Goal: Task Accomplishment & Management: Manage account settings

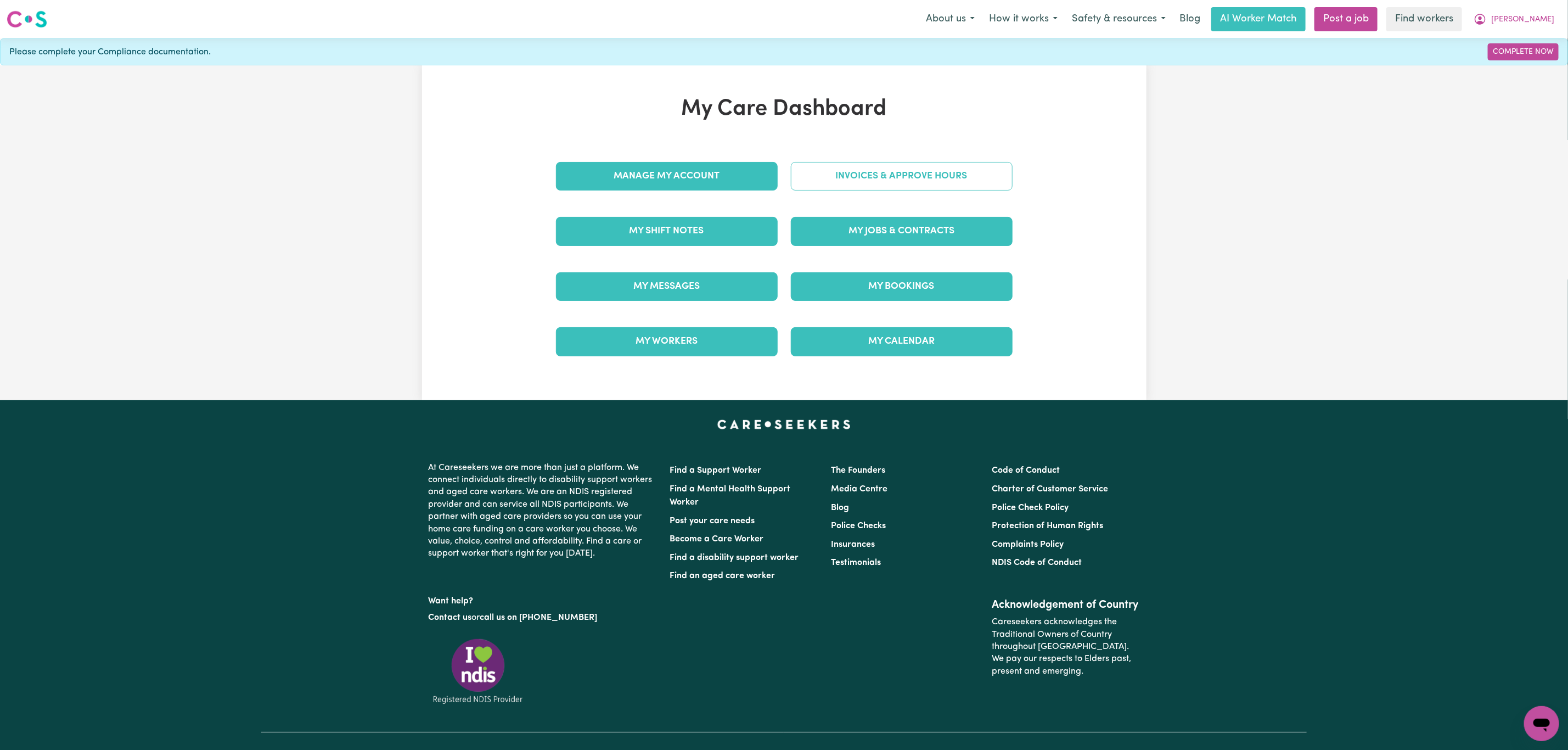
drag, startPoint x: 0, startPoint y: 0, endPoint x: 856, endPoint y: 170, distance: 872.7
click at [856, 170] on link "Invoices & Approve Hours" at bounding box center [901, 176] width 222 height 29
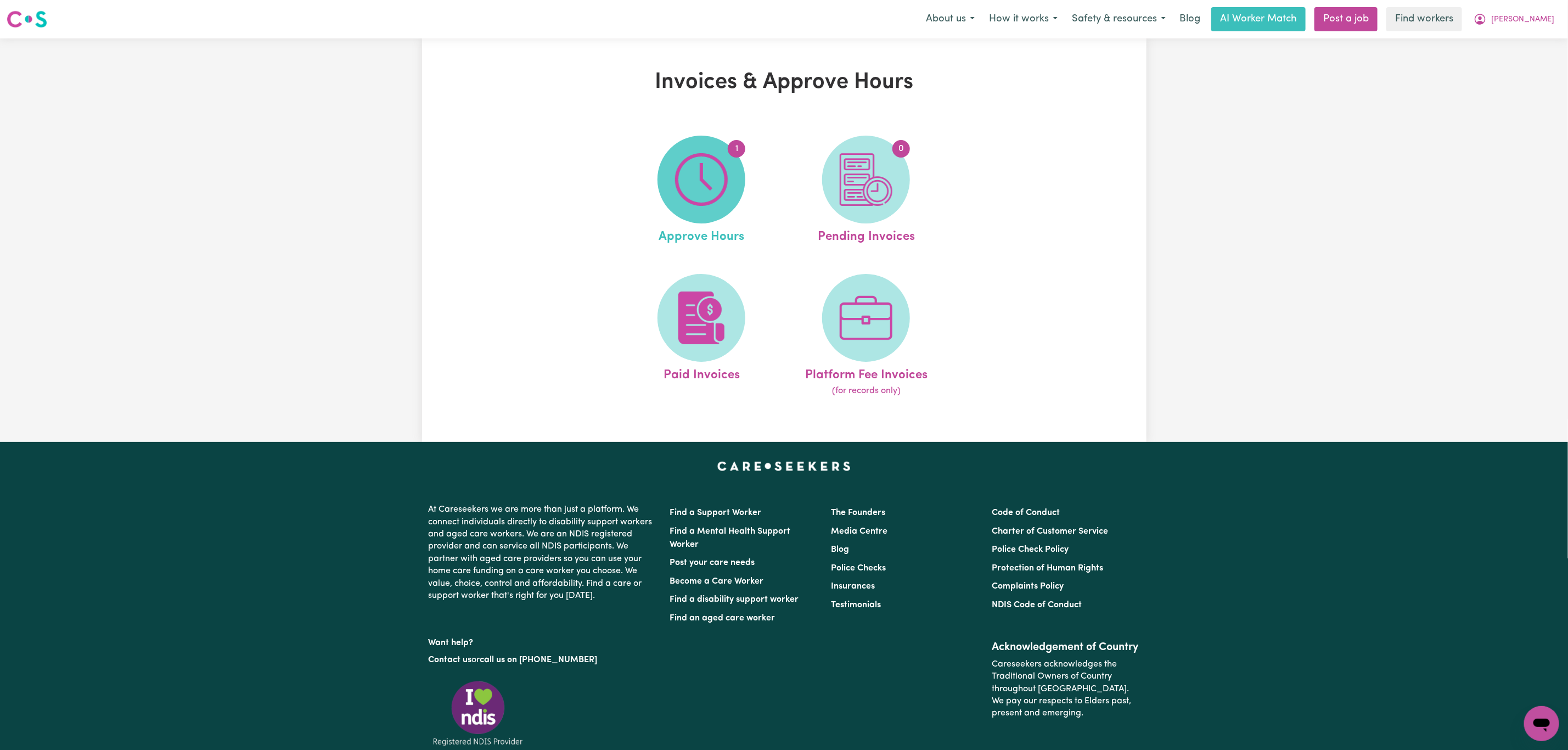
click at [710, 216] on span "1" at bounding box center [701, 180] width 88 height 88
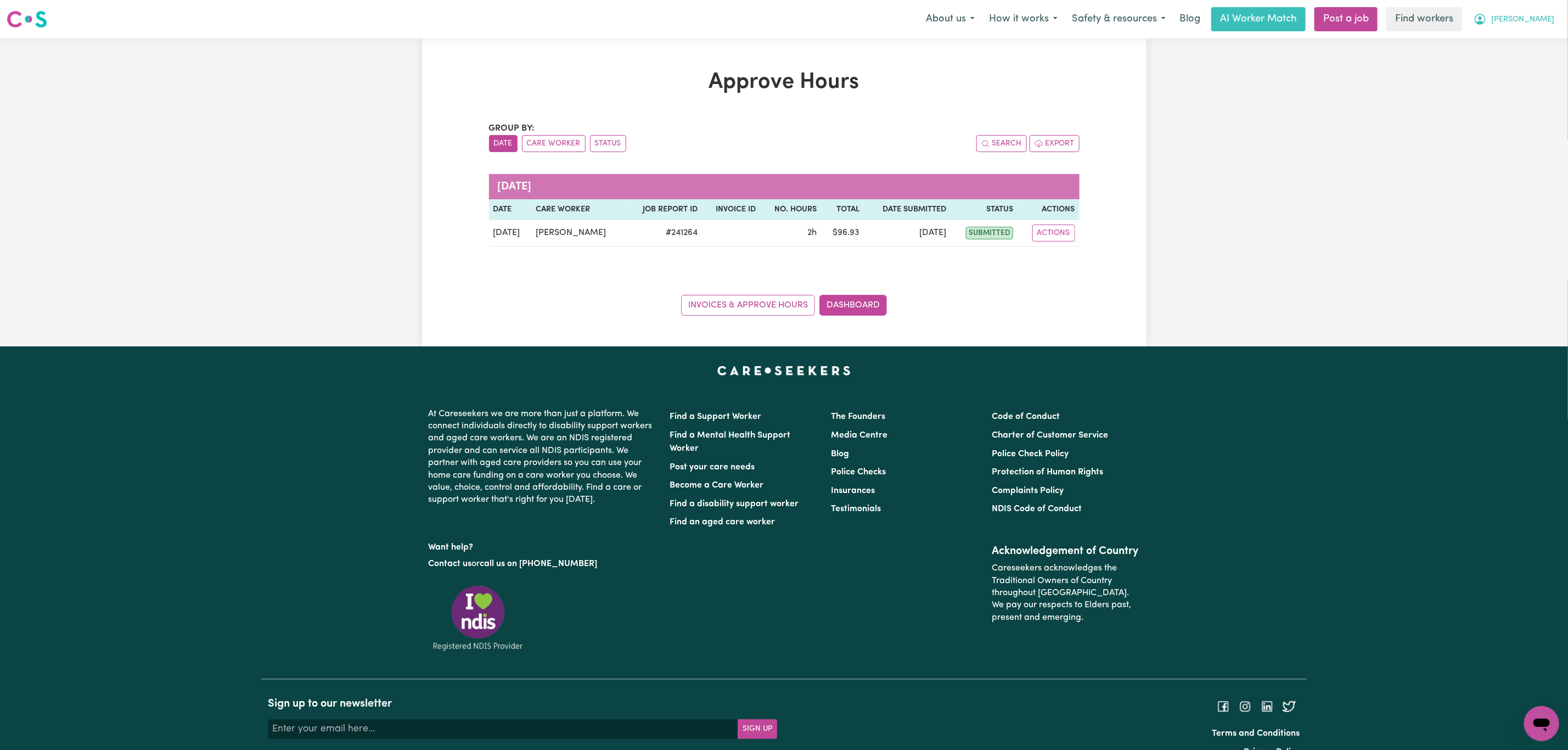
click at [1531, 22] on span "[PERSON_NAME]" at bounding box center [1523, 20] width 63 height 12
click at [1515, 56] on link "Logout" at bounding box center [1517, 63] width 86 height 21
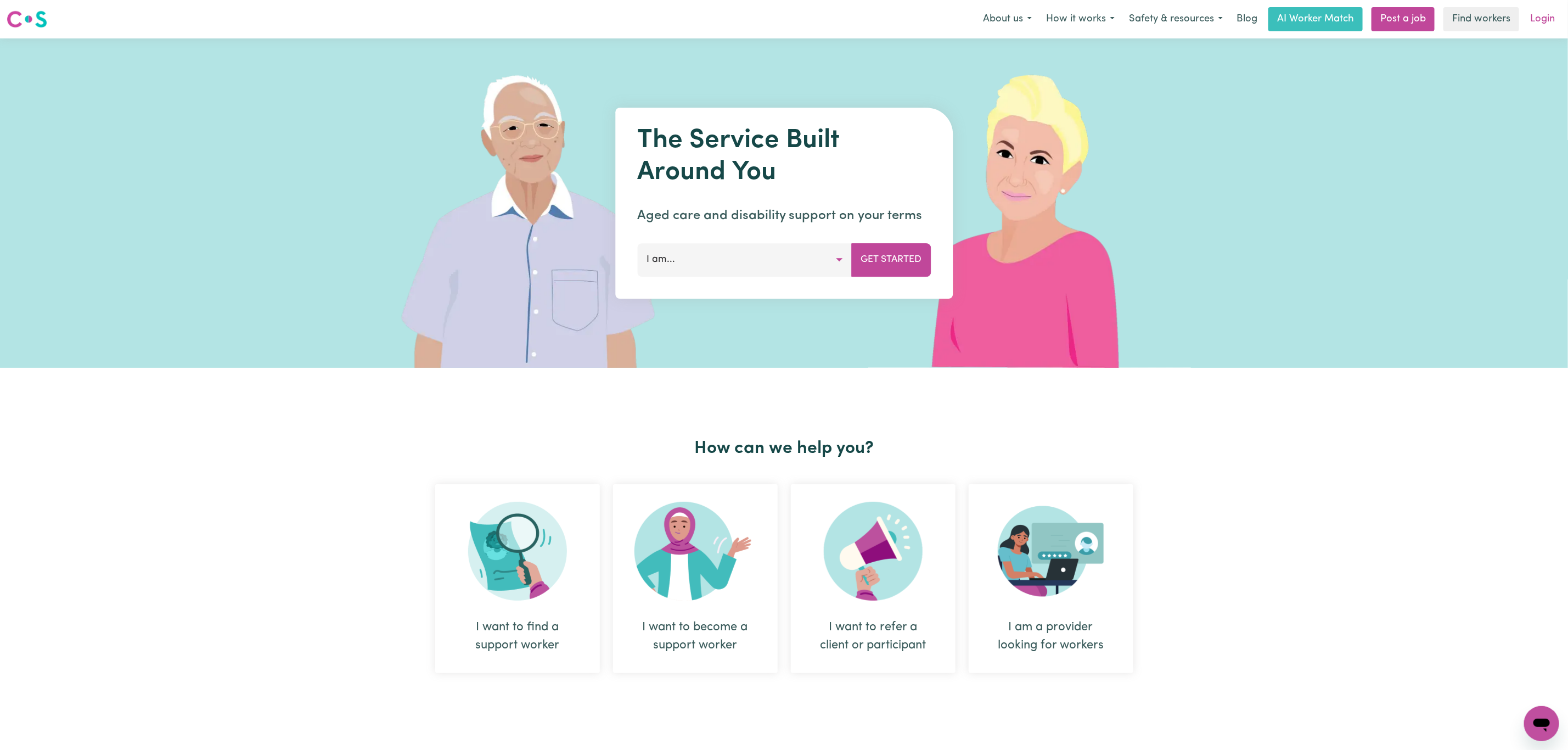
click at [1539, 17] on link "Login" at bounding box center [1542, 19] width 38 height 24
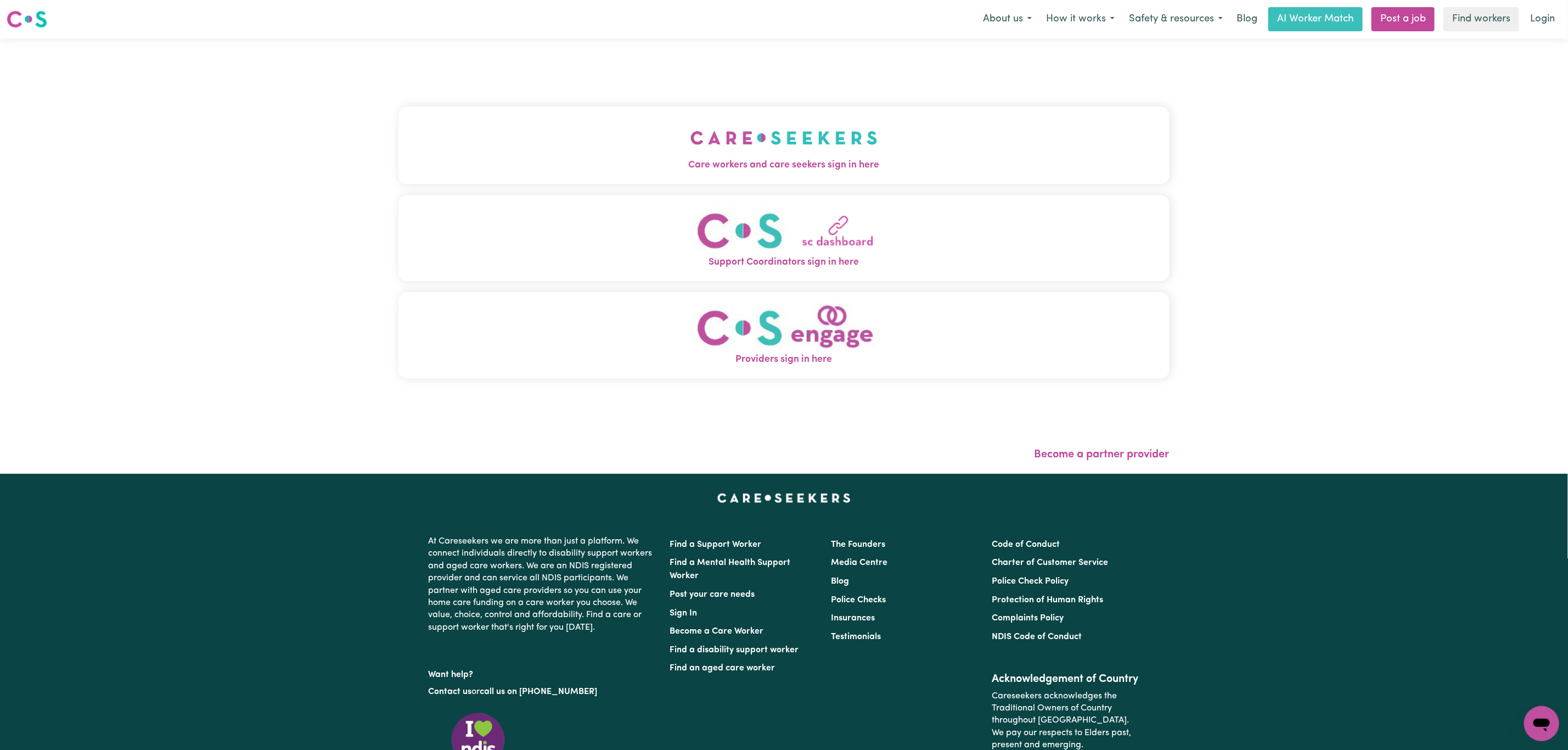
click at [695, 147] on img "Care workers and care seekers sign in here" at bounding box center [783, 138] width 187 height 41
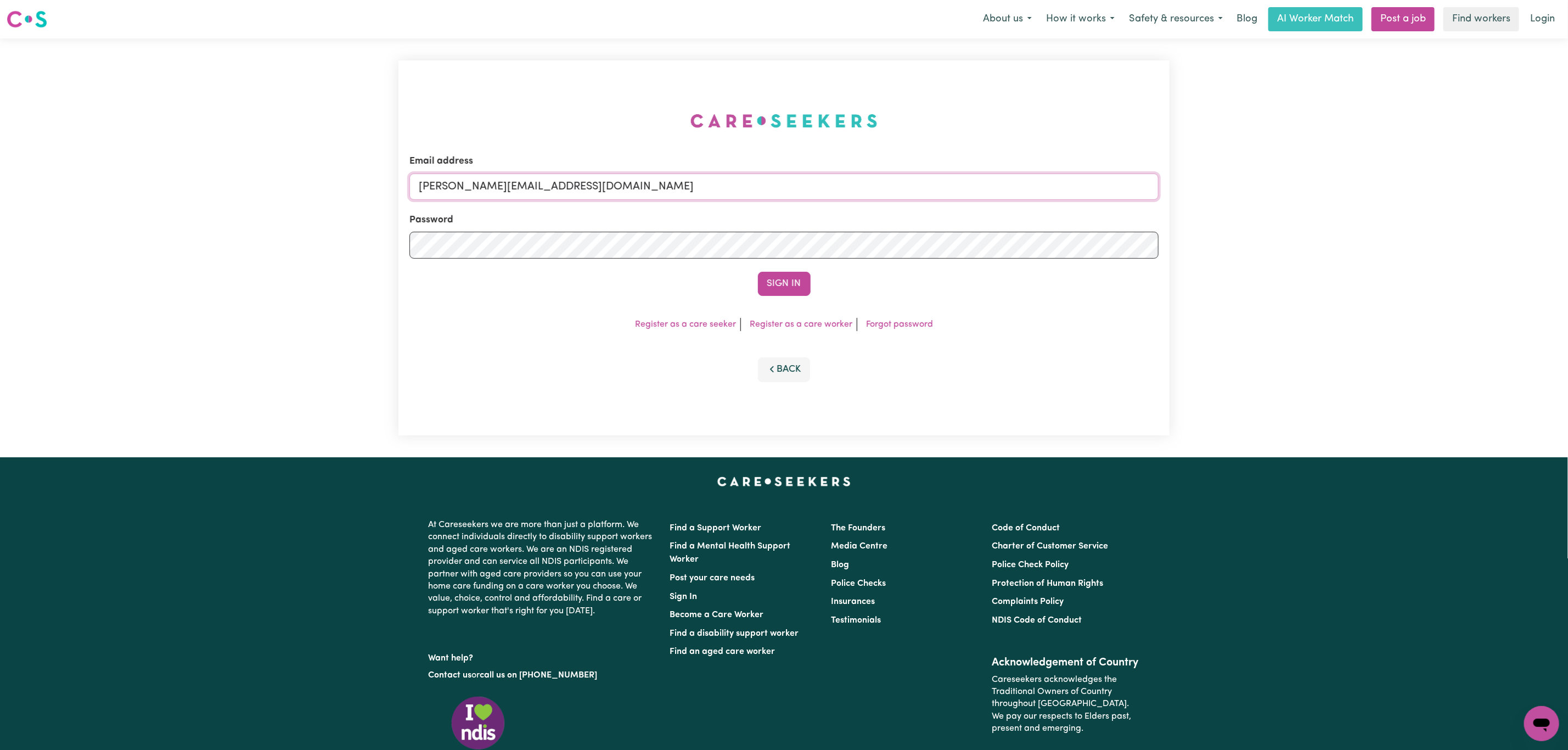
click at [545, 186] on input "[PERSON_NAME][EMAIL_ADDRESS][DOMAIN_NAME]" at bounding box center [784, 186] width 749 height 26
drag, startPoint x: 472, startPoint y: 187, endPoint x: 785, endPoint y: 187, distance: 313.0
click at [785, 187] on input "[EMAIL_ADDRESS][PERSON_NAME][DOMAIN_NAME]" at bounding box center [784, 186] width 749 height 26
type input "superuser~[EMAIL_ADDRESS][DOMAIN_NAME]"
click at [758, 272] on button "Sign In" at bounding box center [784, 284] width 53 height 24
